Goal: Task Accomplishment & Management: Use online tool/utility

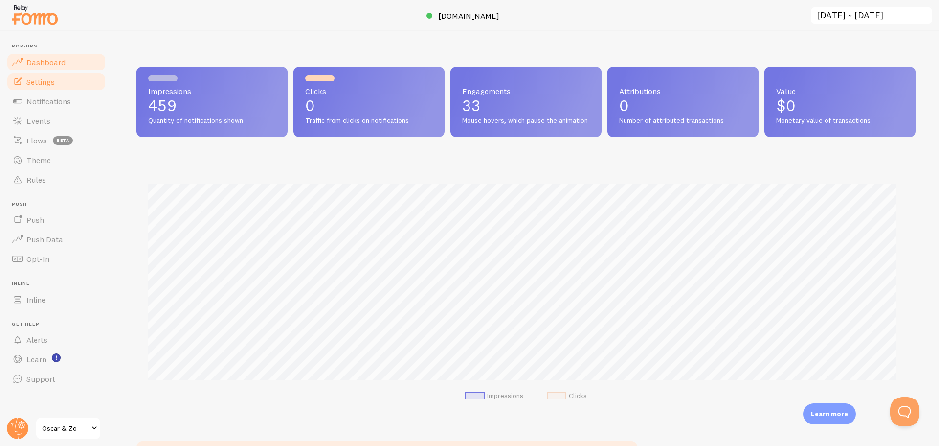
click at [53, 84] on span "Settings" at bounding box center [40, 82] width 28 height 10
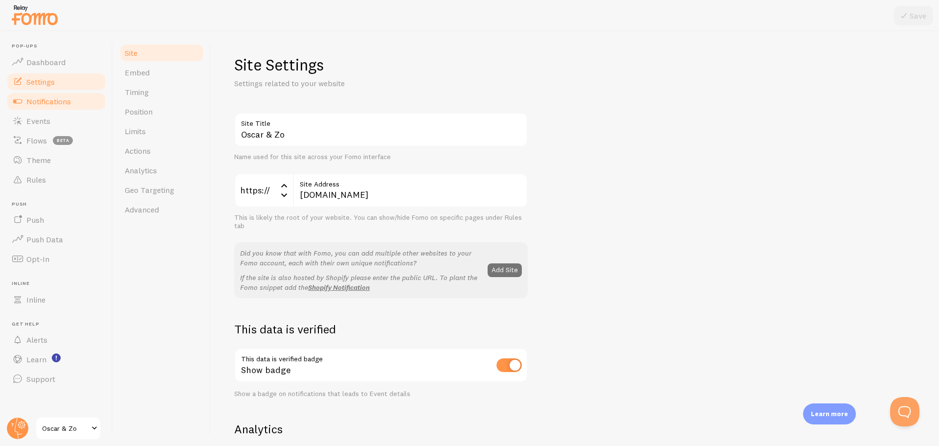
click at [51, 101] on span "Notifications" at bounding box center [48, 101] width 45 height 10
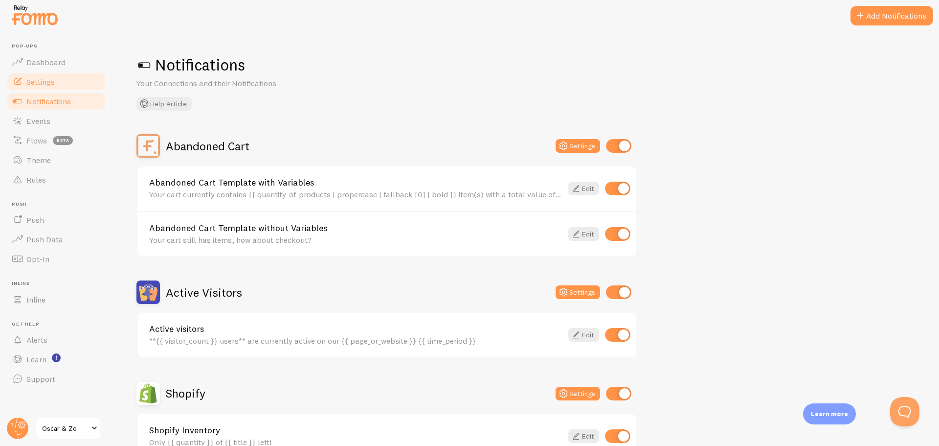
click at [29, 81] on span "Settings" at bounding box center [40, 82] width 28 height 10
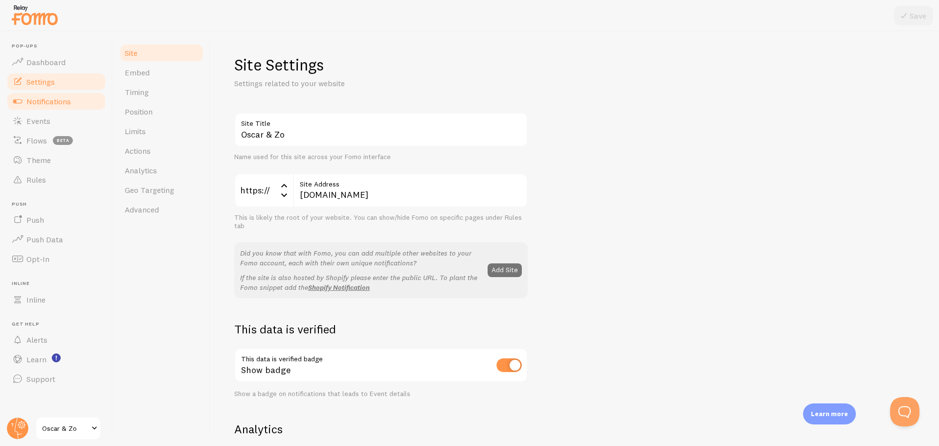
click at [58, 99] on span "Notifications" at bounding box center [48, 101] width 45 height 10
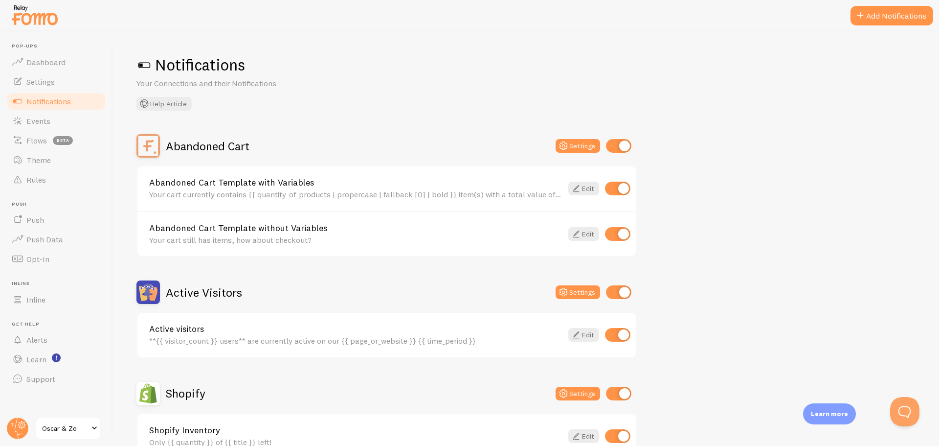
click at [202, 180] on link "Abandoned Cart Template with Variables" at bounding box center [355, 182] width 413 height 9
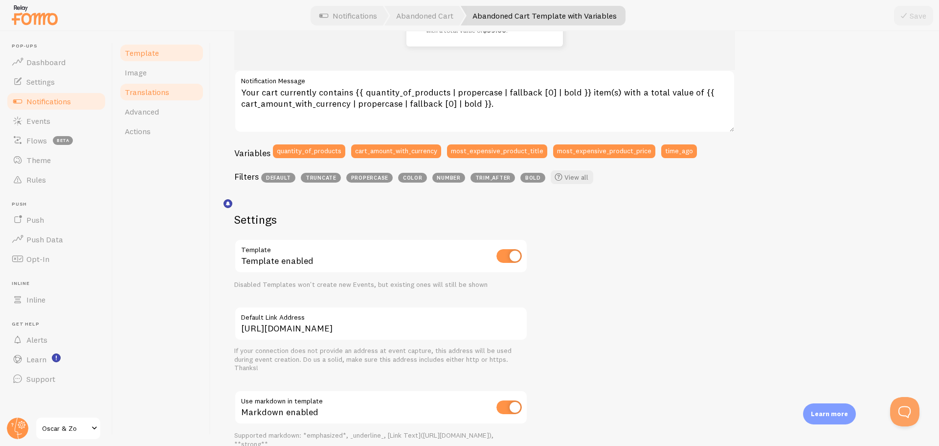
scroll to position [138, 0]
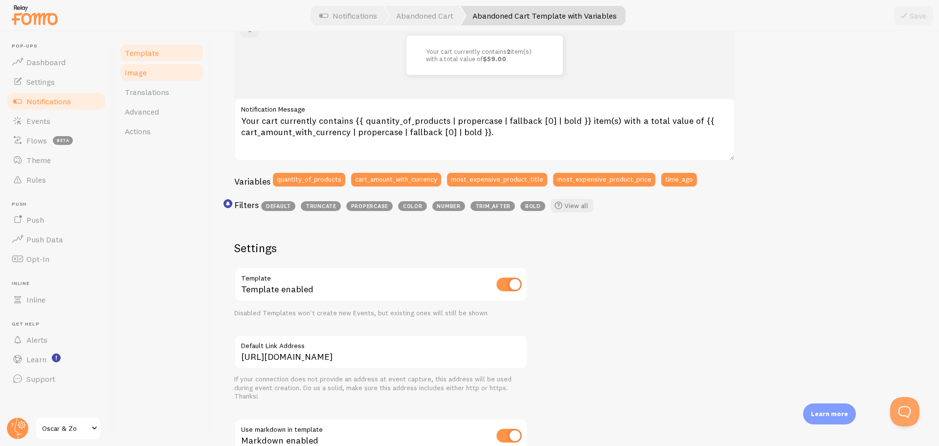
click at [131, 68] on span "Image" at bounding box center [136, 73] width 22 height 10
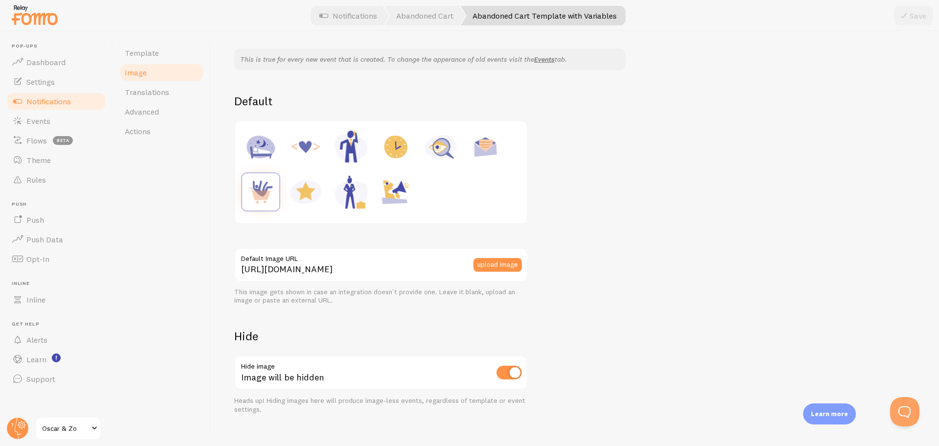
scroll to position [90, 0]
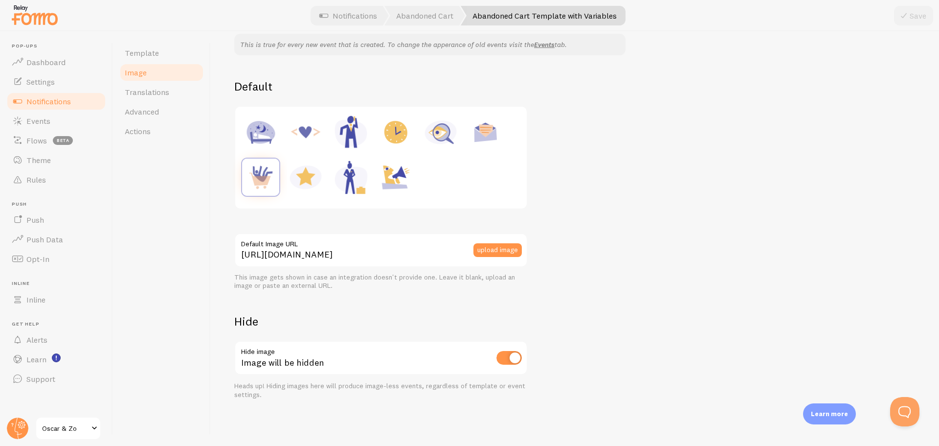
click at [630, 270] on div "This is true for every new event that is created. To change the apperance of ol…" at bounding box center [575, 216] width 682 height 365
click at [424, 256] on input "[URL][DOMAIN_NAME]" at bounding box center [381, 250] width 294 height 34
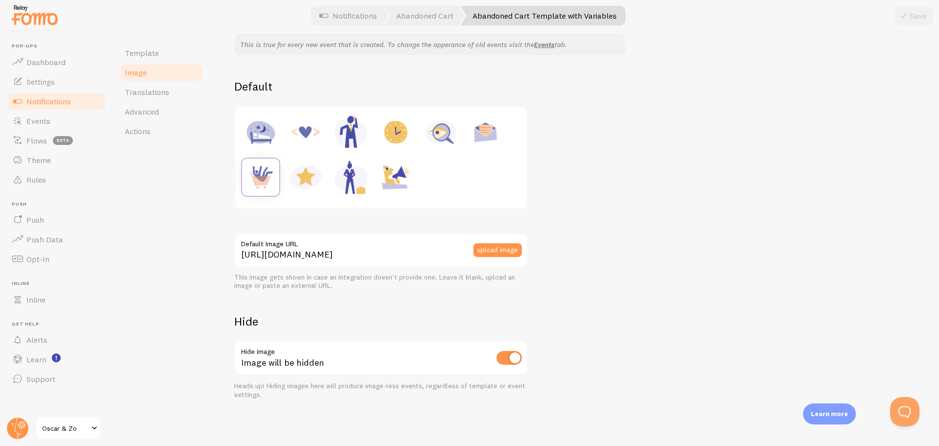
click at [189, 273] on div "Template Image Translations Advanced Actions" at bounding box center [162, 238] width 98 height 414
click at [509, 361] on input "checkbox" at bounding box center [509, 358] width 25 height 14
checkbox input "false"
click at [920, 18] on button "Save" at bounding box center [913, 16] width 39 height 20
click at [130, 95] on span "Translations" at bounding box center [147, 92] width 45 height 10
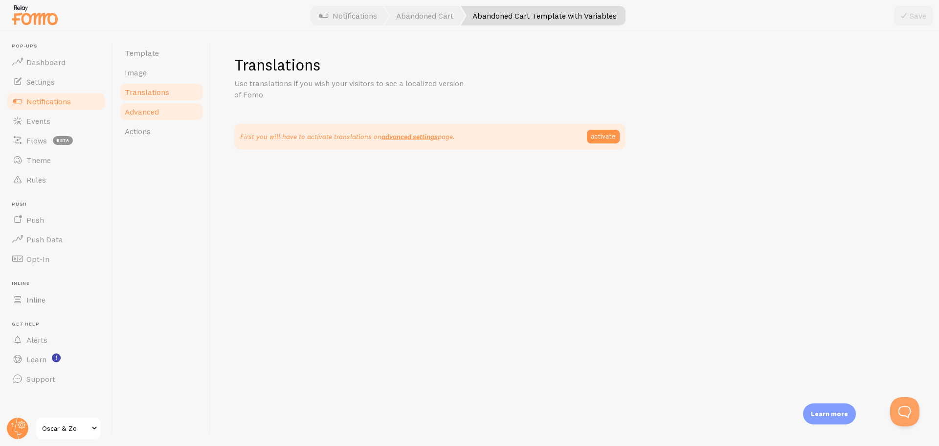
click at [163, 116] on link "Advanced" at bounding box center [162, 112] width 86 height 20
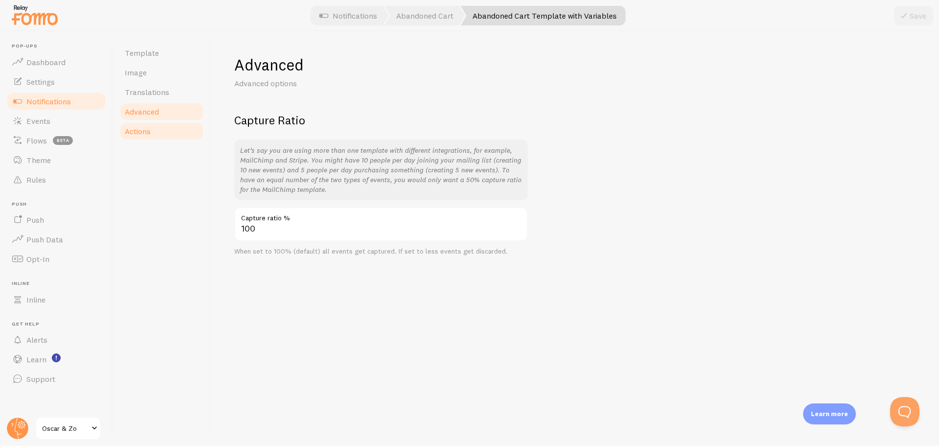
click at [151, 132] on link "Actions" at bounding box center [162, 131] width 86 height 20
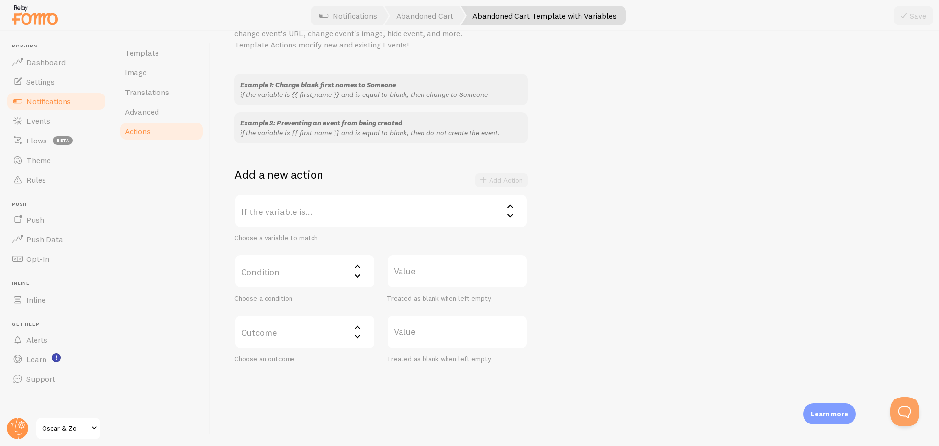
scroll to position [63, 0]
click at [59, 104] on span "Notifications" at bounding box center [48, 101] width 45 height 10
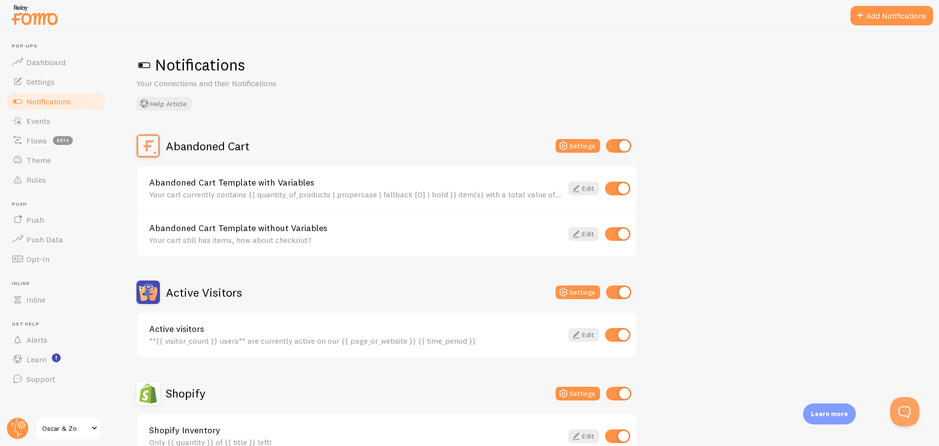
scroll to position [49, 0]
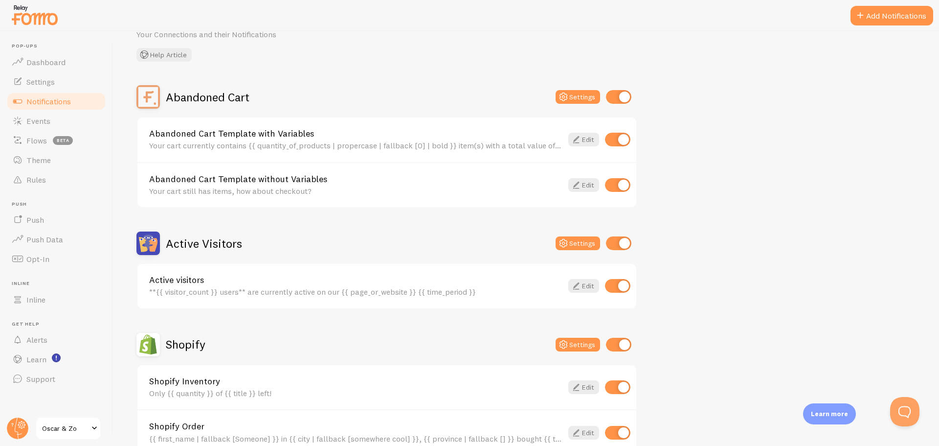
click at [289, 178] on link "Abandoned Cart Template without Variables" at bounding box center [355, 179] width 413 height 9
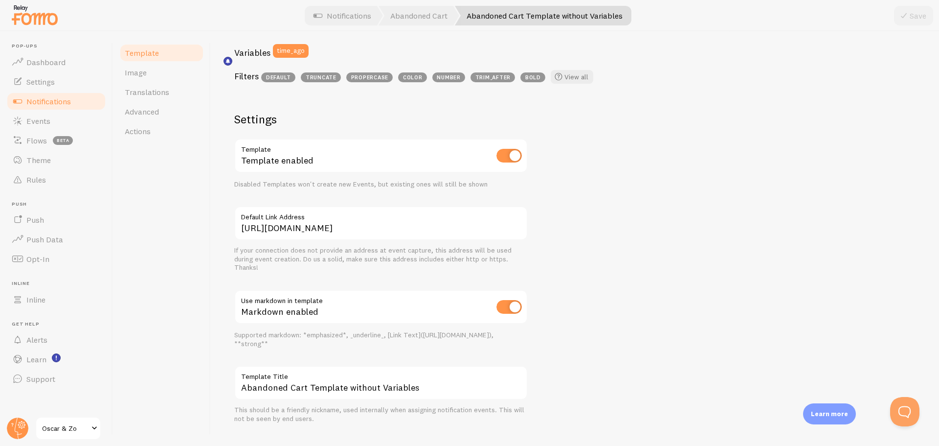
scroll to position [285, 0]
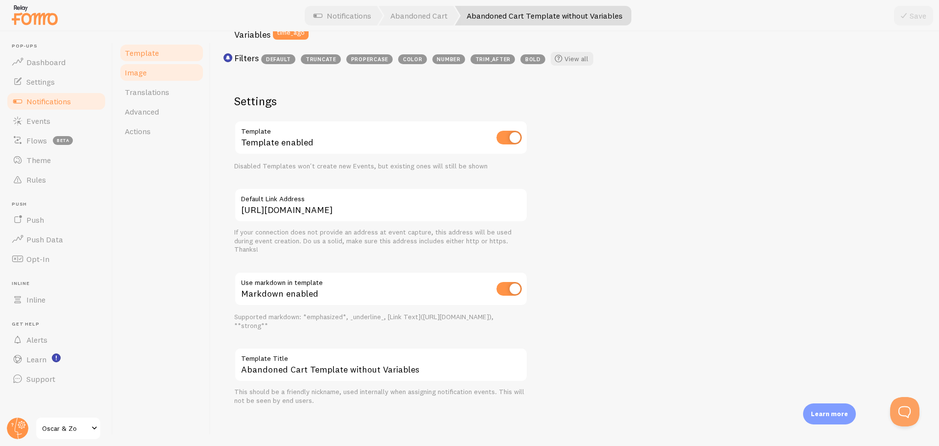
click at [144, 71] on span "Image" at bounding box center [136, 73] width 22 height 10
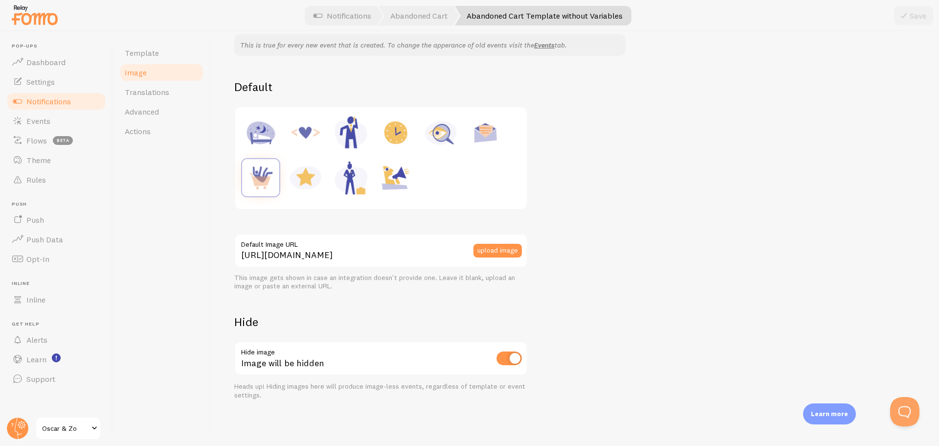
scroll to position [90, 0]
click at [515, 360] on input "checkbox" at bounding box center [509, 358] width 25 height 14
checkbox input "false"
click at [914, 10] on button "Save" at bounding box center [913, 16] width 39 height 20
click at [66, 98] on span "Notifications" at bounding box center [48, 101] width 45 height 10
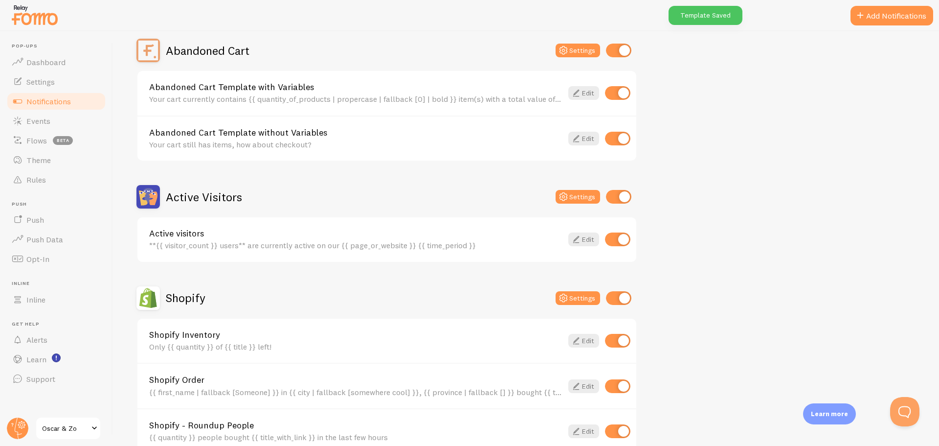
scroll to position [98, 0]
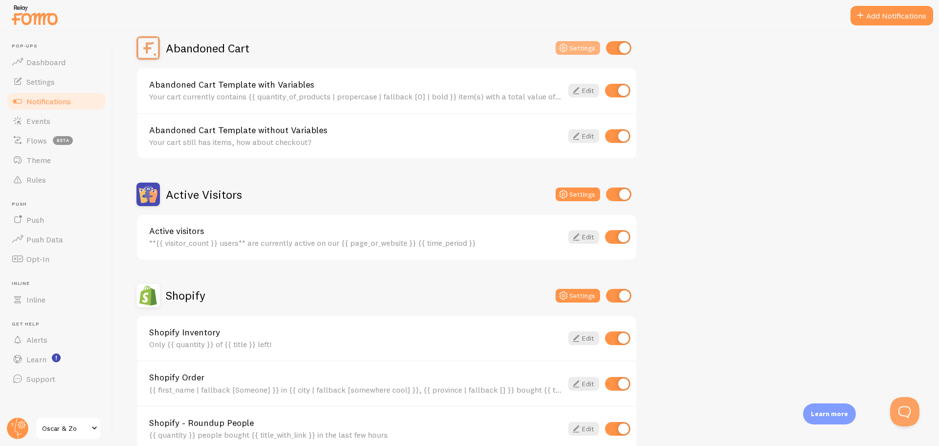
click at [567, 46] on icon at bounding box center [564, 48] width 12 height 12
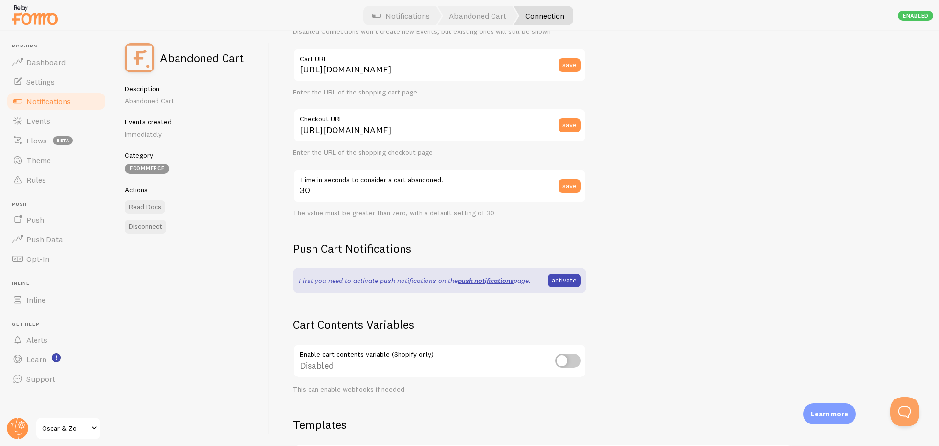
scroll to position [147, 0]
